Goal: Transaction & Acquisition: Purchase product/service

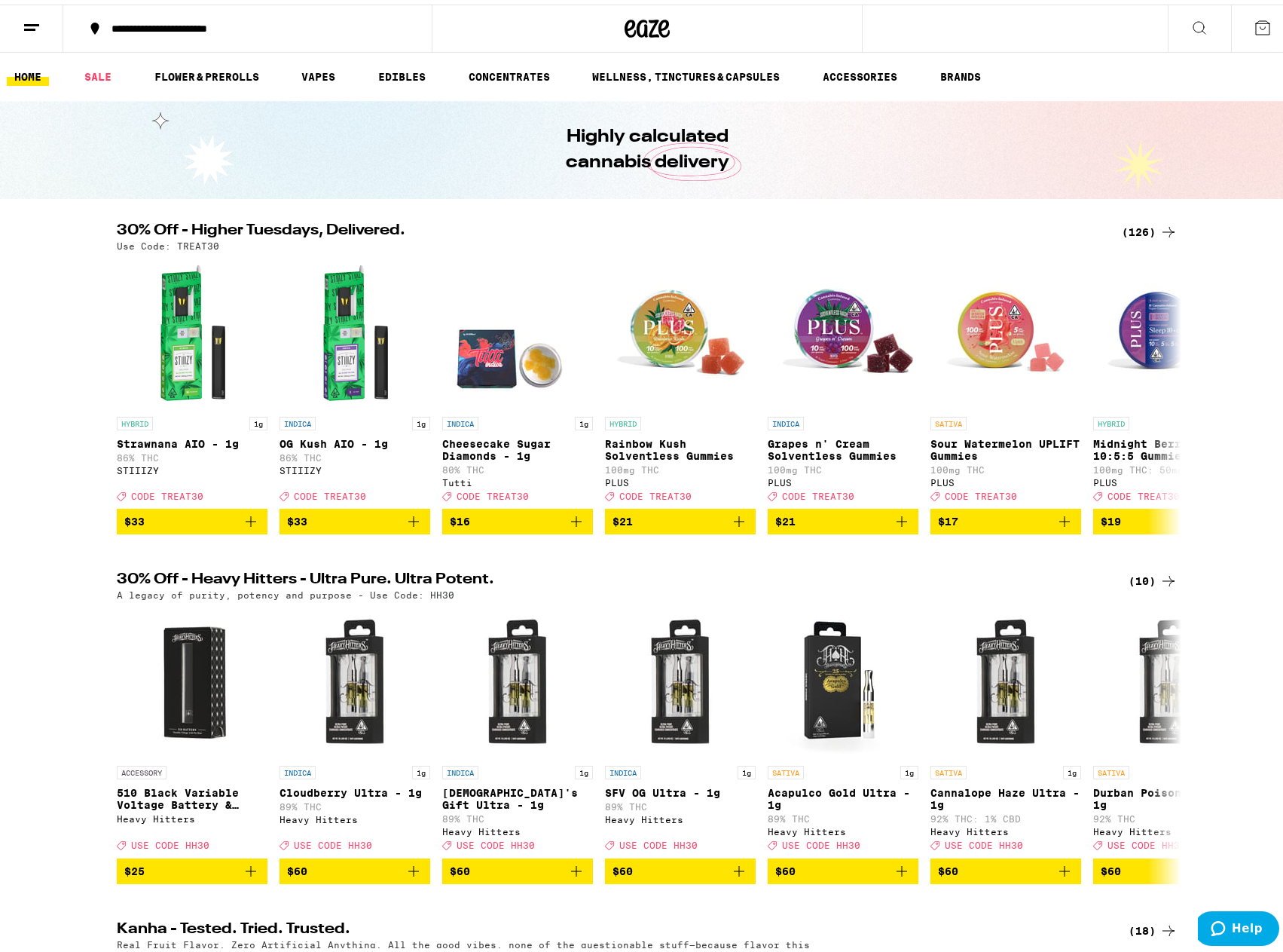
click at [1190, 23] on icon at bounding box center [1199, 23] width 18 height 18
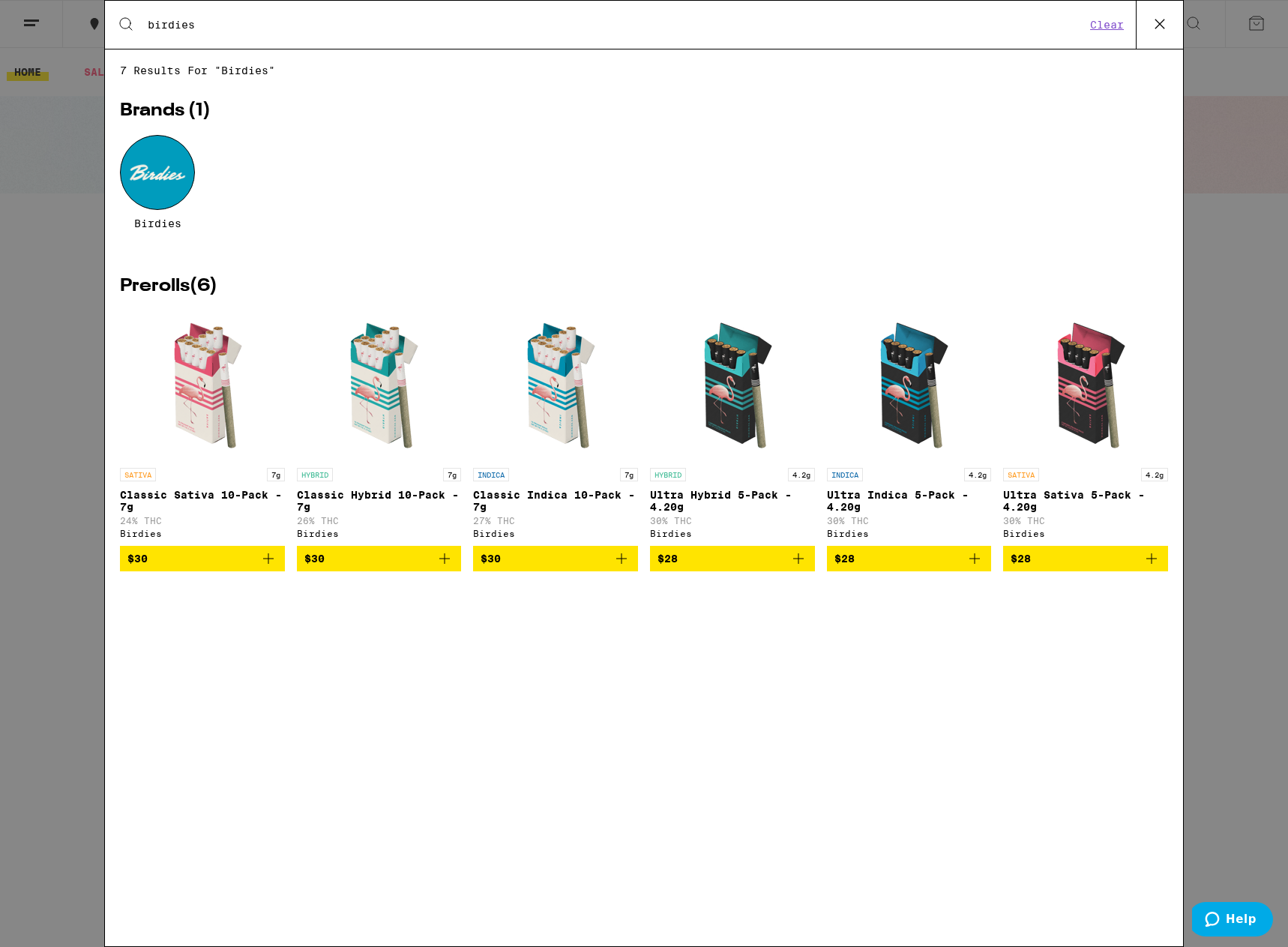
type input "birdies"
click at [173, 193] on div at bounding box center [157, 172] width 75 height 75
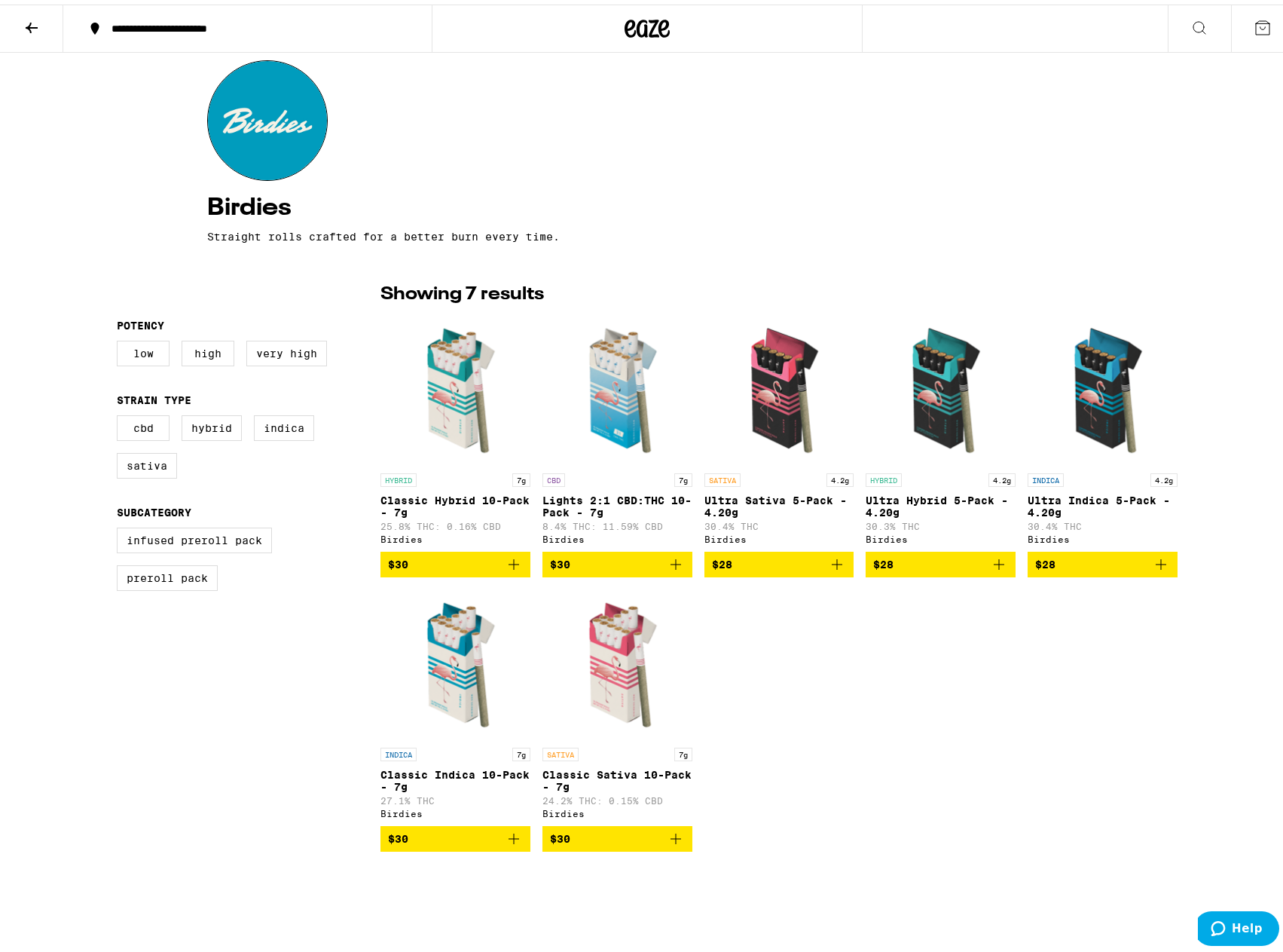
scroll to position [151, 0]
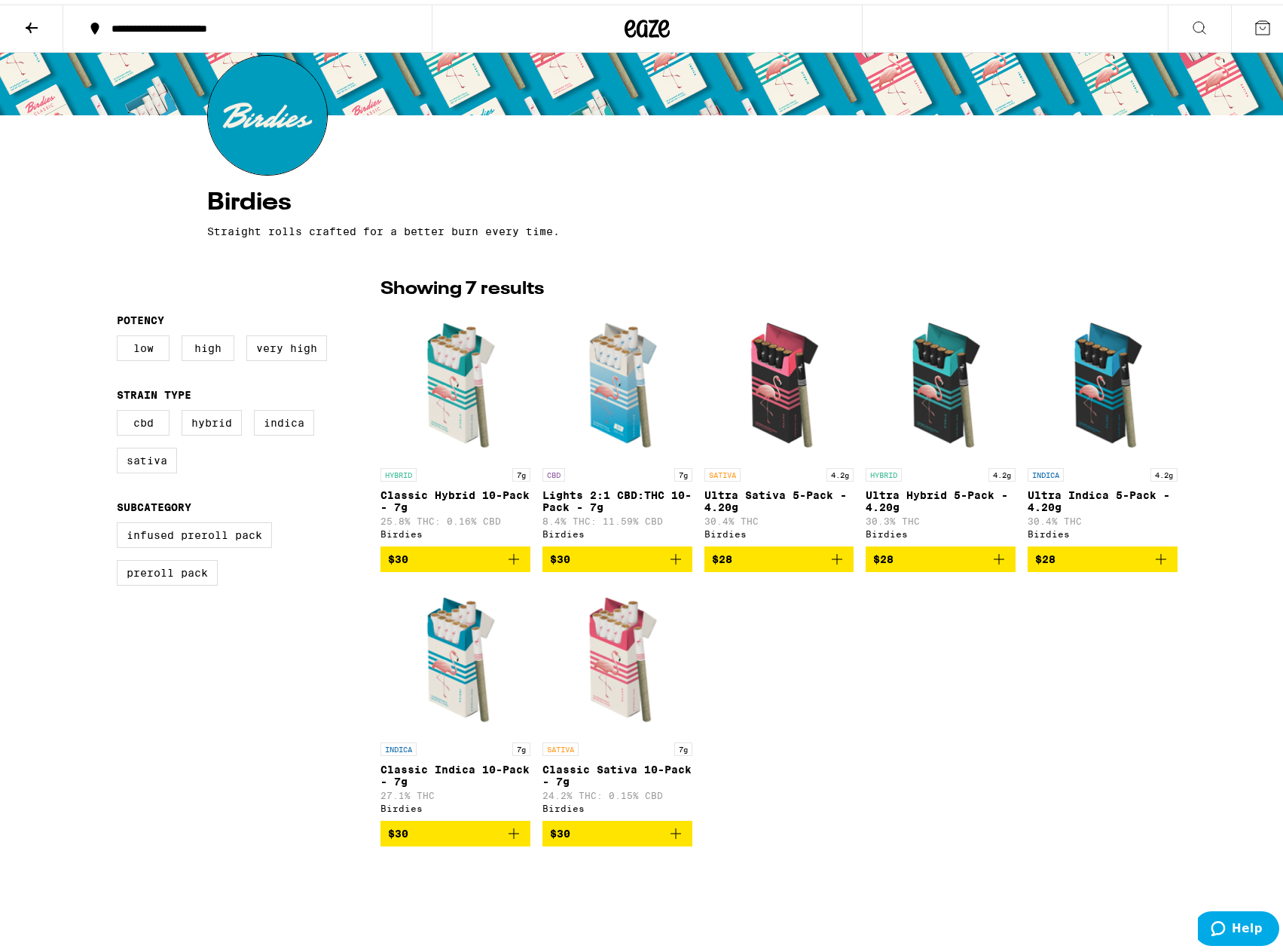
click at [672, 563] on icon "Add to bag" at bounding box center [675, 555] width 18 height 18
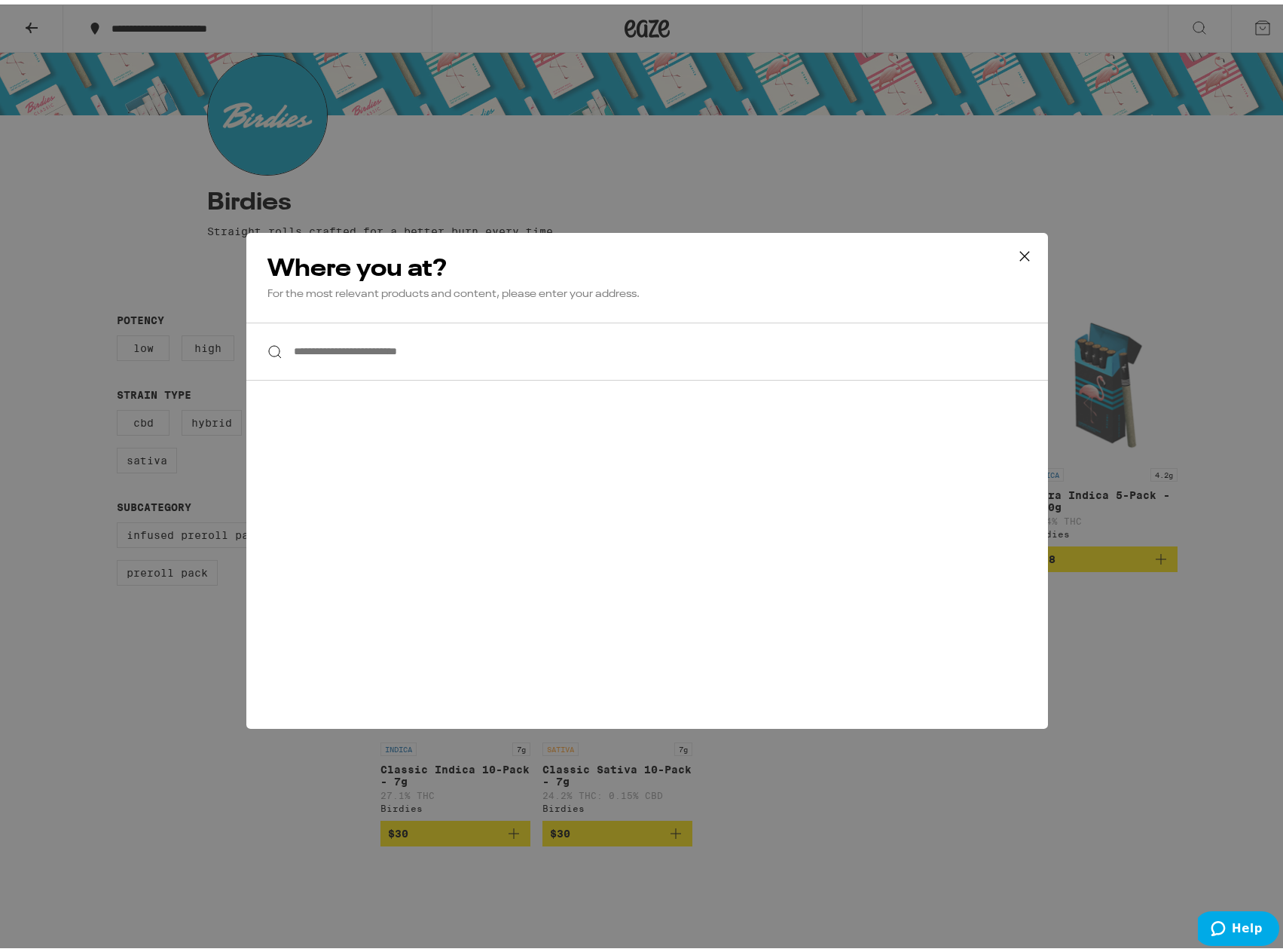
click at [1027, 252] on icon at bounding box center [1024, 252] width 23 height 23
